Goal: Communication & Community: Participate in discussion

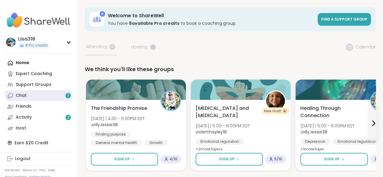
drag, startPoint x: 0, startPoint y: 0, endPoint x: 45, endPoint y: 96, distance: 106.4
click at [45, 96] on link "Chat 1" at bounding box center [38, 95] width 67 height 11
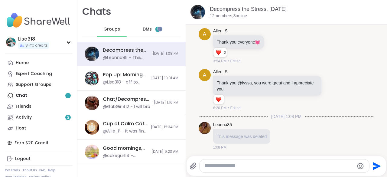
click at [146, 28] on span "DMs" at bounding box center [147, 29] width 9 height 6
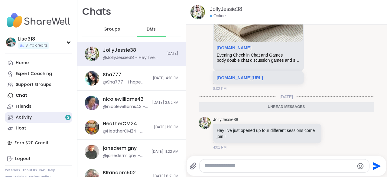
click at [47, 116] on link "Activity 2" at bounding box center [38, 117] width 67 height 11
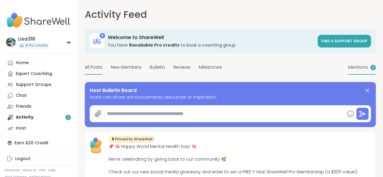
click at [348, 70] on span "Mentions" at bounding box center [358, 67] width 20 height 6
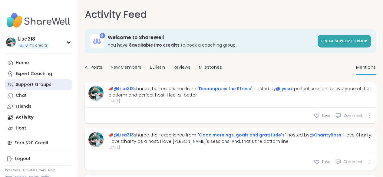
click at [52, 87] on link "Support Groups" at bounding box center [38, 84] width 67 height 11
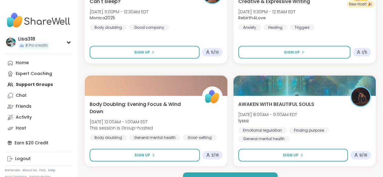
scroll to position [1796, 0]
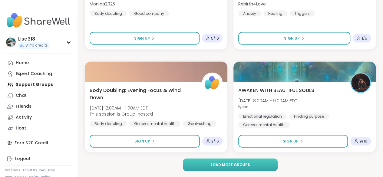
click at [242, 166] on span "Load more groups" at bounding box center [229, 164] width 39 height 5
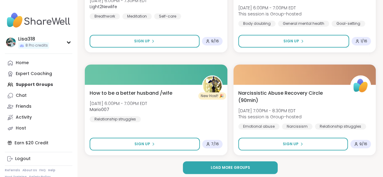
scroll to position [3647, 0]
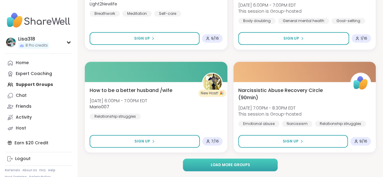
click at [238, 166] on span "Load more groups" at bounding box center [229, 164] width 39 height 5
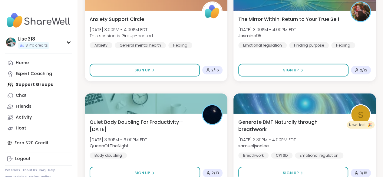
scroll to position [5498, 0]
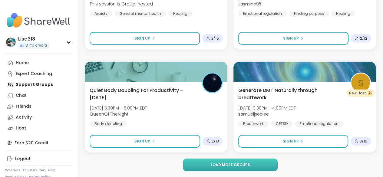
click at [217, 165] on span "Load more groups" at bounding box center [229, 164] width 39 height 5
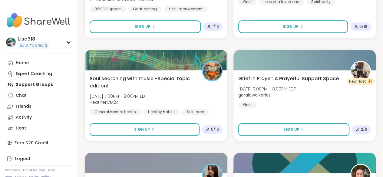
scroll to position [6027, 0]
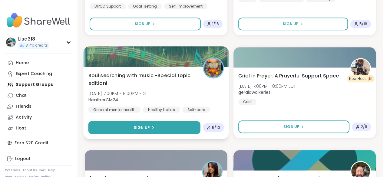
click at [179, 126] on button "Sign Up" at bounding box center [144, 127] width 112 height 13
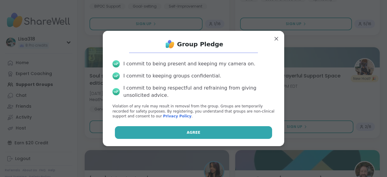
click at [188, 136] on button "Agree" at bounding box center [194, 132] width 158 height 13
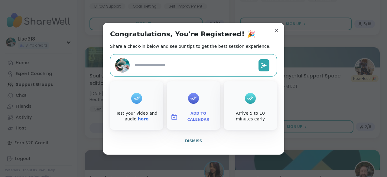
type textarea "*"
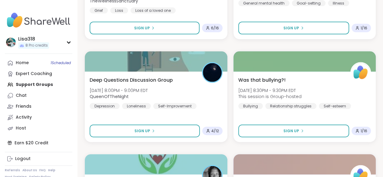
scroll to position [6332, 0]
